Goal: Task Accomplishment & Management: Complete application form

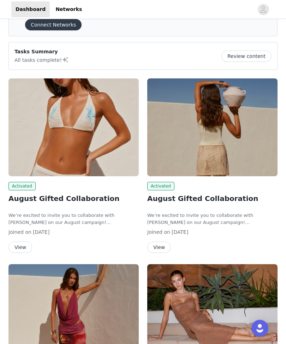
scroll to position [42, 0]
click at [160, 243] on button "View" at bounding box center [159, 246] width 24 height 11
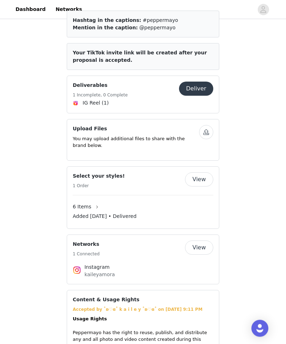
scroll to position [321, 0]
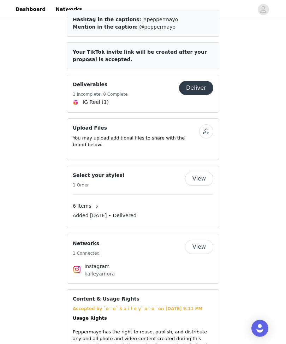
click at [199, 176] on button "View" at bounding box center [199, 179] width 28 height 14
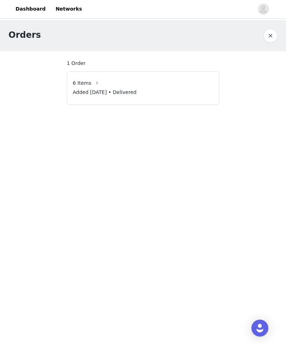
click at [82, 86] on span "6 Items" at bounding box center [82, 83] width 19 height 7
click at [84, 86] on span "6 Items" at bounding box center [82, 83] width 19 height 7
click at [84, 87] on div "6 Items" at bounding box center [88, 83] width 30 height 11
click at [91, 86] on button "button" at bounding box center [96, 83] width 11 height 11
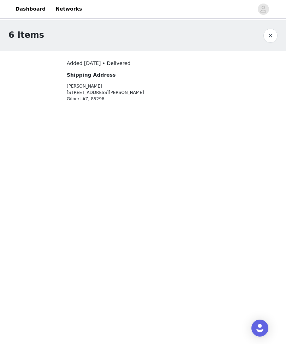
click at [268, 35] on button "button" at bounding box center [270, 36] width 14 height 14
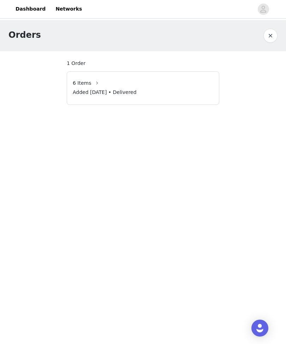
click at [266, 27] on div "Orders" at bounding box center [143, 35] width 286 height 31
click at [268, 38] on button "button" at bounding box center [270, 36] width 14 height 14
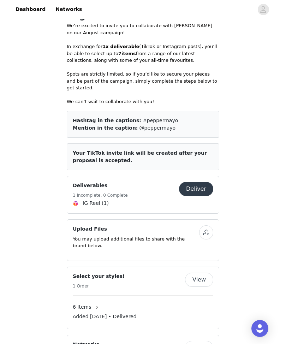
scroll to position [226, 0]
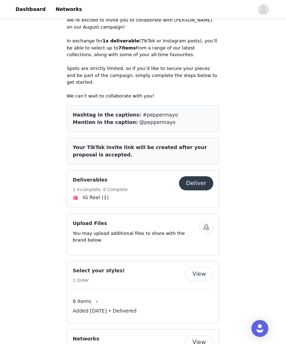
click at [201, 181] on button "Deliver" at bounding box center [196, 183] width 34 height 14
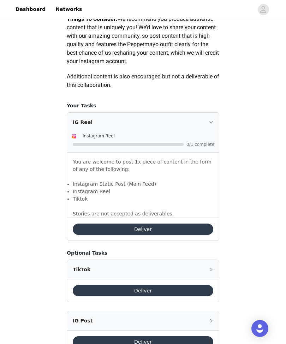
scroll to position [384, 0]
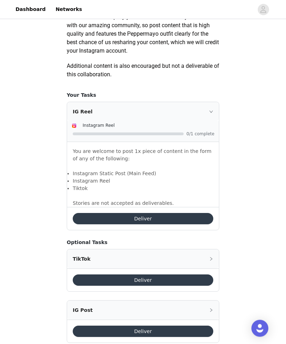
click at [103, 286] on button "Deliver" at bounding box center [143, 280] width 140 height 11
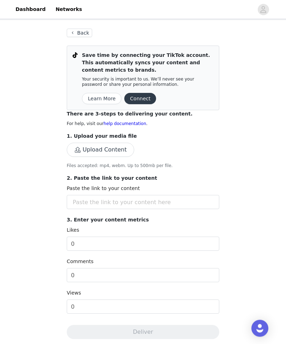
scroll to position [31, 0]
click at [119, 201] on input "text" at bounding box center [143, 202] width 152 height 14
click at [108, 147] on button "Upload Content" at bounding box center [100, 150] width 67 height 14
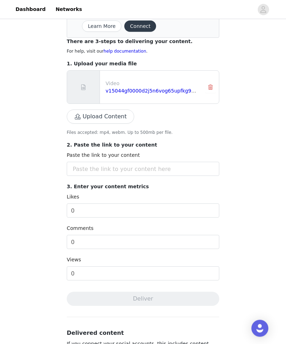
scroll to position [104, 0]
click at [137, 174] on input "text" at bounding box center [143, 169] width 152 height 14
click at [82, 168] on input "text" at bounding box center [143, 169] width 152 height 14
paste input "[URL][DOMAIN_NAME]"
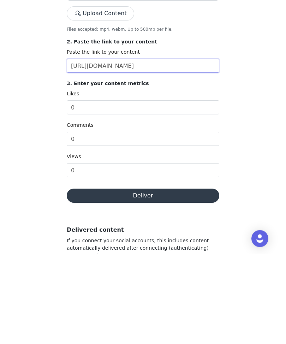
scroll to position [118, 0]
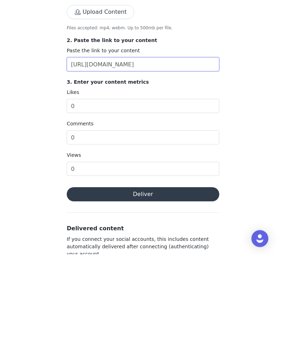
type input "[URL][DOMAIN_NAME]"
click at [82, 189] on input "0" at bounding box center [143, 196] width 152 height 14
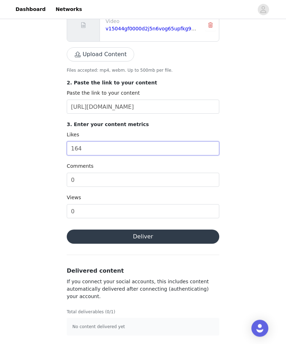
type input "164"
click at [74, 180] on input "0" at bounding box center [143, 180] width 152 height 14
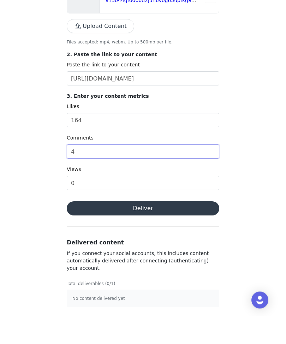
type input "4"
click at [87, 204] on input "0" at bounding box center [143, 211] width 152 height 14
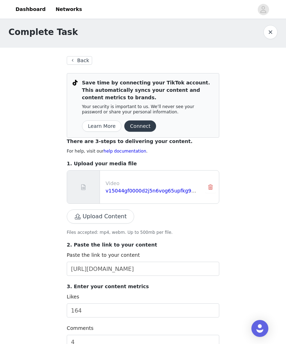
scroll to position [0, 0]
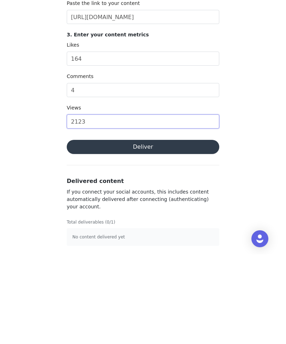
type input "2123"
click at [79, 229] on button "Deliver" at bounding box center [143, 236] width 152 height 14
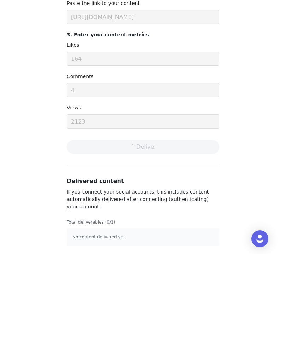
scroll to position [143, 0]
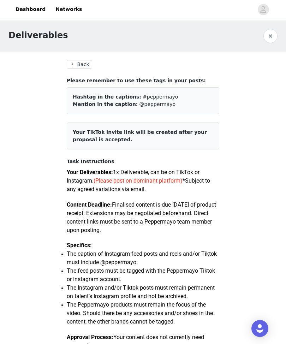
click at [85, 64] on button "Back" at bounding box center [79, 64] width 25 height 8
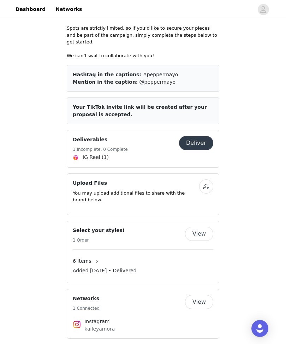
scroll to position [229, 0]
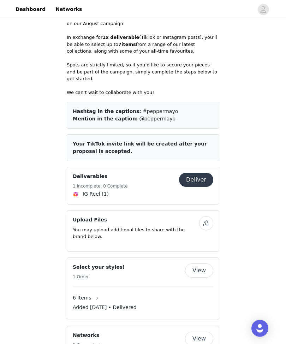
click at [199, 176] on button "Deliver" at bounding box center [196, 180] width 34 height 14
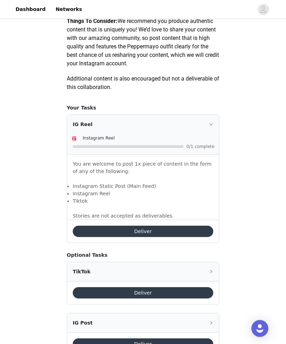
scroll to position [384, 0]
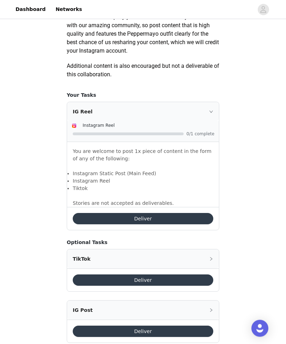
click at [208, 267] on div "TikTok" at bounding box center [143, 259] width 152 height 19
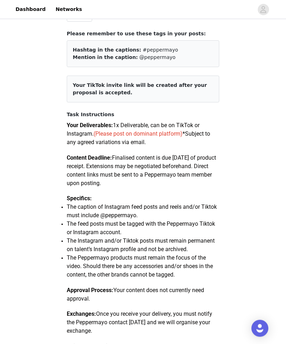
scroll to position [0, 0]
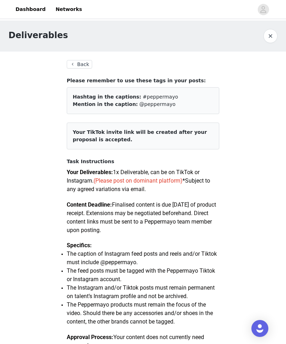
click at [79, 65] on button "Back" at bounding box center [79, 64] width 25 height 8
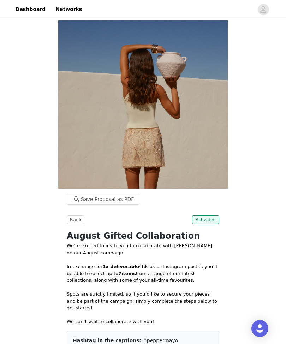
click at [77, 223] on button "Back" at bounding box center [76, 219] width 18 height 8
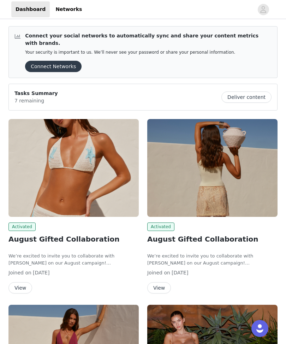
click at [95, 187] on img at bounding box center [73, 168] width 130 height 98
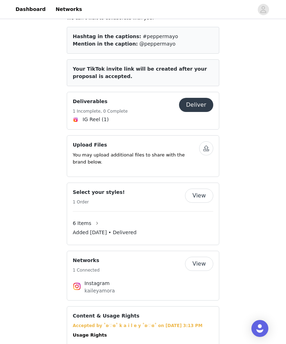
scroll to position [390, 0]
click at [202, 265] on button "View" at bounding box center [199, 264] width 28 height 14
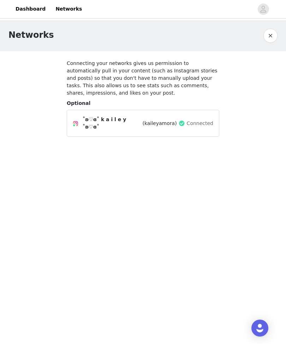
click at [269, 34] on button "button" at bounding box center [270, 36] width 14 height 14
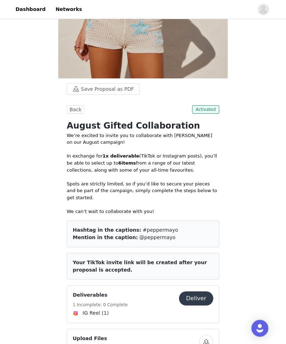
scroll to position [242, 0]
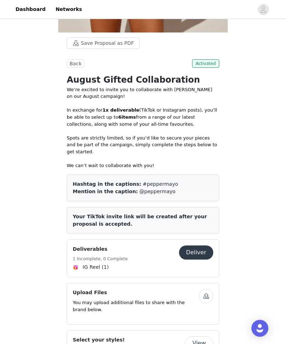
click at [125, 256] on h5 "1 Incomplete, 0 Complete" at bounding box center [100, 259] width 55 height 6
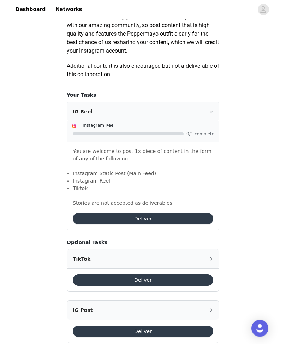
scroll to position [384, 0]
click at [166, 286] on button "Deliver" at bounding box center [143, 280] width 140 height 11
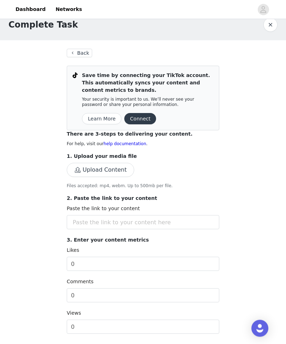
scroll to position [11, 0]
click at [104, 145] on link "help documentation" at bounding box center [124, 143] width 43 height 5
click at [115, 170] on button "Upload Content" at bounding box center [100, 170] width 67 height 14
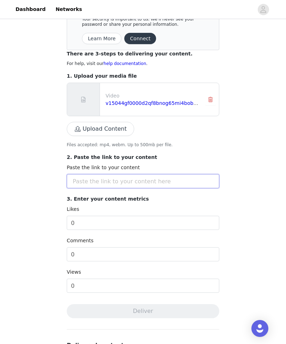
click at [156, 182] on input "text" at bounding box center [143, 181] width 152 height 14
click at [132, 180] on input "text" at bounding box center [143, 181] width 152 height 14
paste input "https://www.tiktok.com/t/ZT6Gt7bf8/"
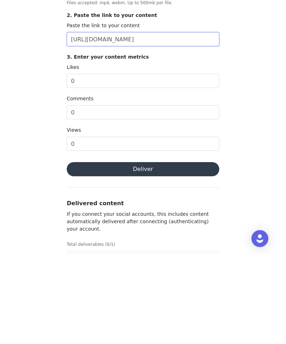
scroll to position [166, 0]
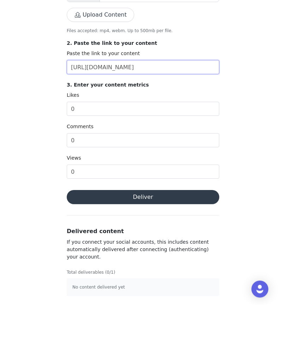
type input "https://www.tiktok.com/t/ZT6Gt7bf8/"
click at [197, 229] on button "Deliver" at bounding box center [143, 236] width 152 height 14
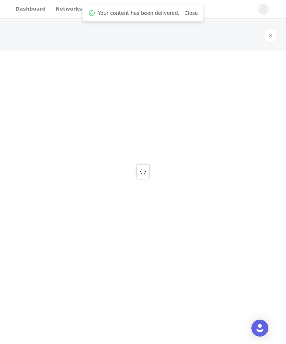
scroll to position [0, 0]
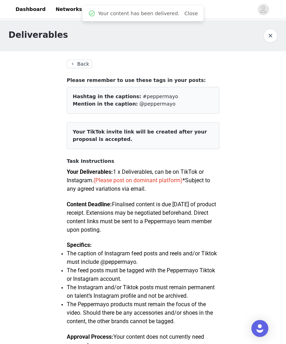
click at [83, 66] on button "Back" at bounding box center [79, 64] width 25 height 8
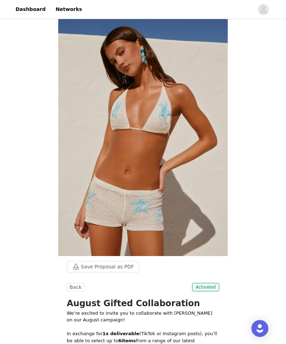
scroll to position [18, 0]
click at [34, 15] on link "Dashboard" at bounding box center [30, 9] width 38 height 16
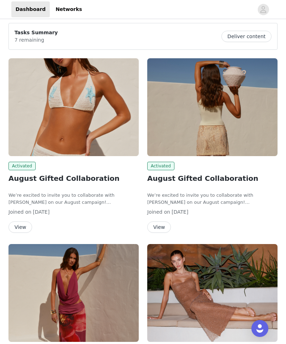
scroll to position [59, 0]
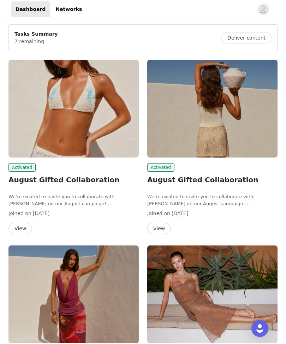
click at [180, 106] on img at bounding box center [212, 109] width 130 height 98
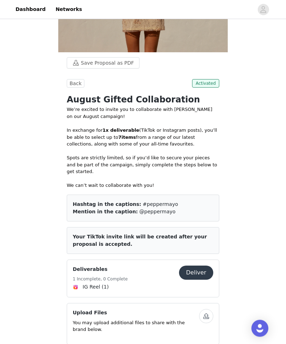
scroll to position [173, 0]
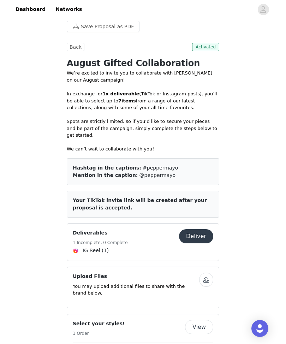
click at [203, 234] on button "Deliver" at bounding box center [196, 236] width 34 height 14
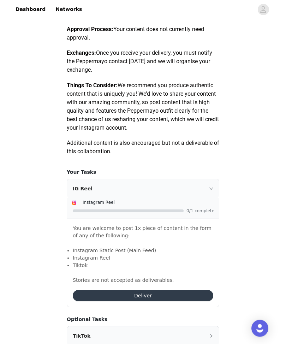
scroll to position [308, 0]
click at [162, 301] on button "Deliver" at bounding box center [143, 295] width 140 height 11
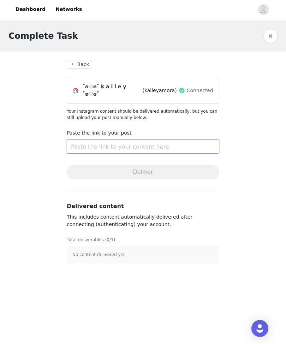
click at [144, 145] on input "text" at bounding box center [143, 146] width 152 height 14
click at [108, 144] on input "text" at bounding box center [143, 146] width 152 height 14
paste input "https://www.instagram.com/reel/DOCouWbCWoi/?igsh=dWF0NzJqbmlxY3Zo"
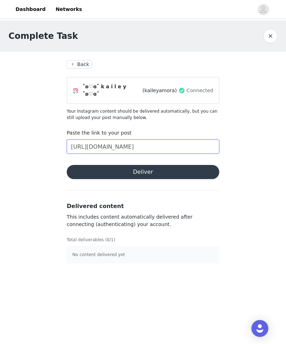
type input "https://www.instagram.com/reel/DOCouWbCWoi/?igsh=dWF0NzJqbmlxY3Zo"
click at [179, 171] on button "Deliver" at bounding box center [143, 172] width 152 height 14
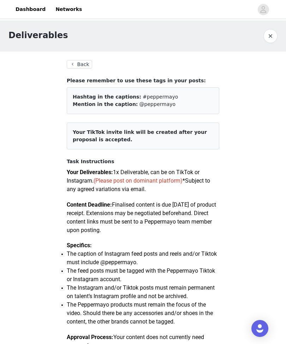
click at [82, 64] on button "Back" at bounding box center [79, 64] width 25 height 8
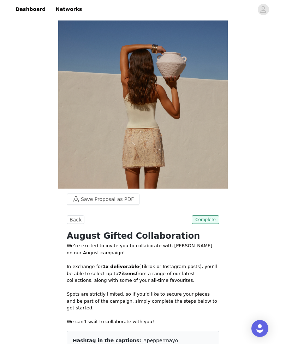
click at [26, 8] on link "Dashboard" at bounding box center [30, 9] width 38 height 16
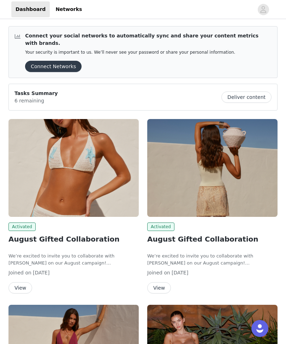
click at [83, 198] on img at bounding box center [73, 168] width 130 height 98
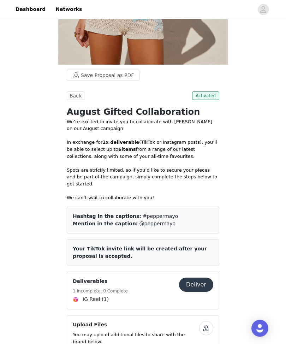
scroll to position [229, 0]
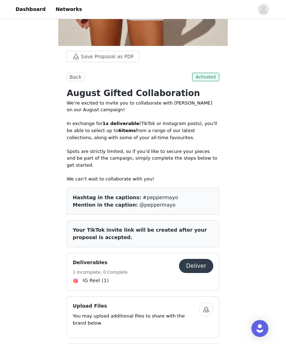
click at [195, 262] on button "Deliver" at bounding box center [196, 266] width 34 height 14
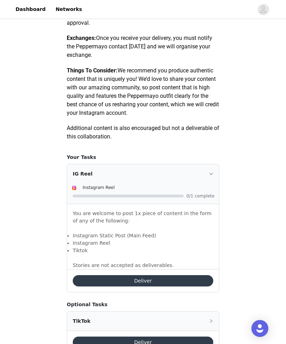
scroll to position [342, 0]
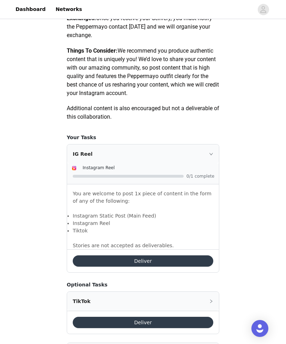
click at [150, 266] on button "Deliver" at bounding box center [143, 260] width 140 height 11
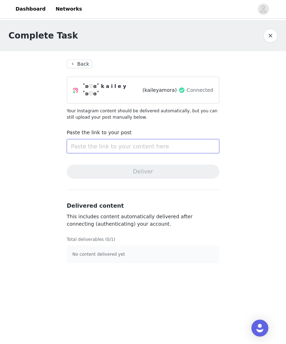
click at [131, 149] on input "text" at bounding box center [143, 146] width 152 height 14
click at [127, 145] on input "text" at bounding box center [143, 146] width 152 height 14
paste input "https://www.instagram.com/reel/DOCpO-SiZWd/?igsh=emtzeGplMm0xN3M0"
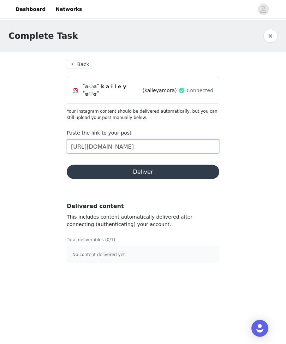
type input "https://www.instagram.com/reel/DOCpO-SiZWd/?igsh=emtzeGplMm0xN3M0"
click at [176, 172] on button "Deliver" at bounding box center [143, 172] width 152 height 14
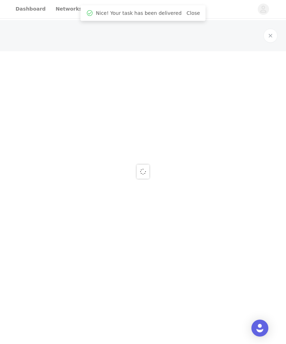
scroll to position [0, 0]
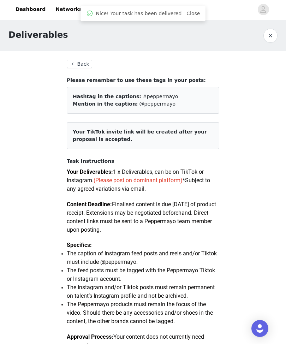
click at [86, 67] on button "Back" at bounding box center [79, 64] width 25 height 8
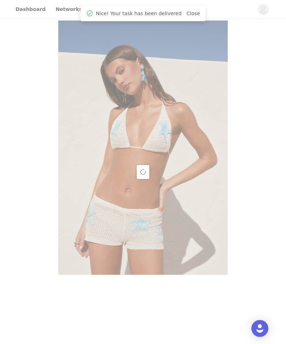
click at [89, 60] on div at bounding box center [143, 172] width 286 height 344
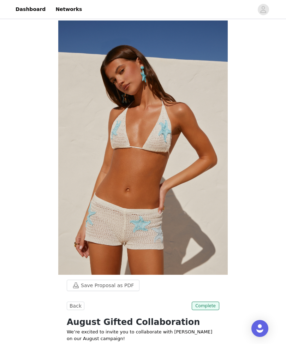
click at [27, 9] on link "Dashboard" at bounding box center [30, 9] width 38 height 16
